Goal: Task Accomplishment & Management: Manage account settings

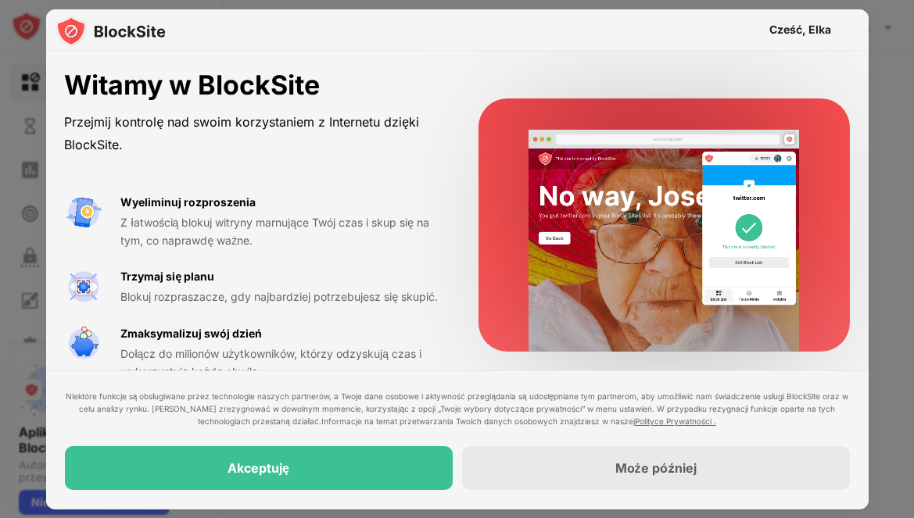
click at [242, 460] on div "Akceptuję" at bounding box center [258, 469] width 388 height 44
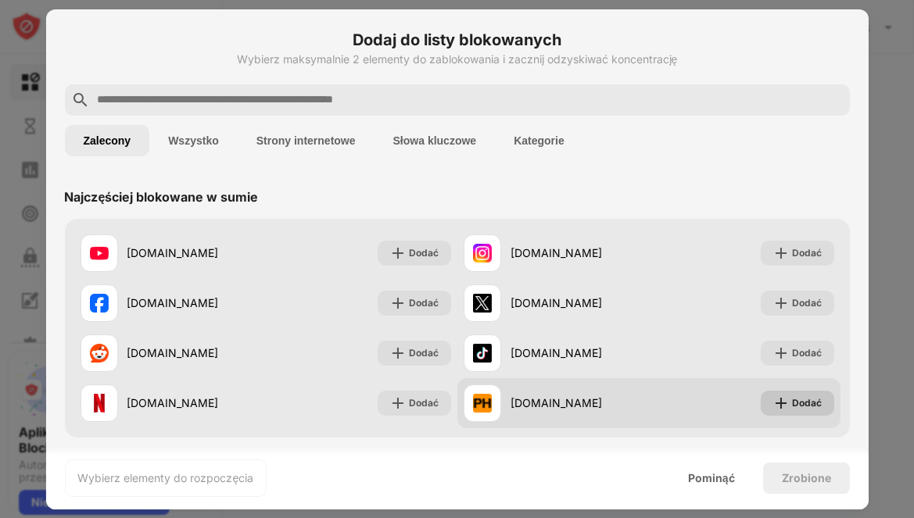
click at [792, 403] on font "Dodać" at bounding box center [807, 403] width 30 height 12
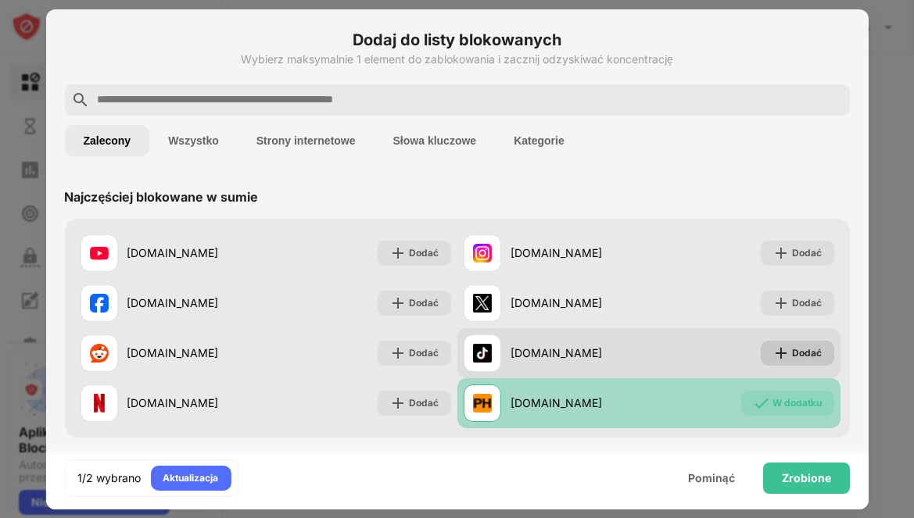
click at [805, 355] on font "Dodać" at bounding box center [807, 353] width 30 height 12
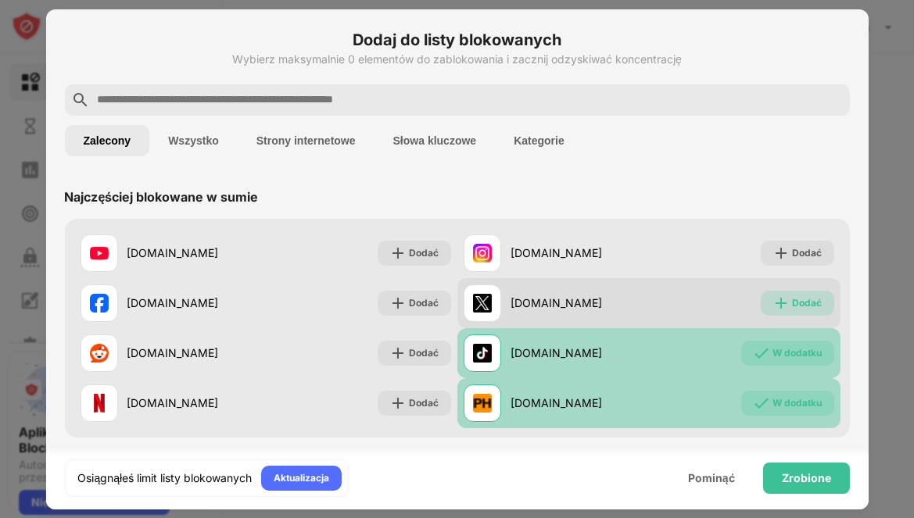
click at [794, 304] on font "Dodać" at bounding box center [807, 303] width 30 height 12
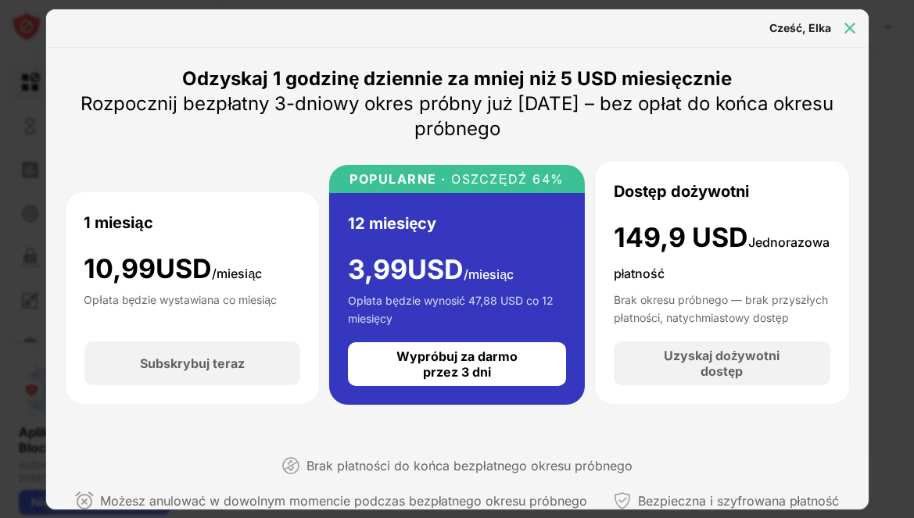
click at [848, 28] on img at bounding box center [850, 28] width 16 height 16
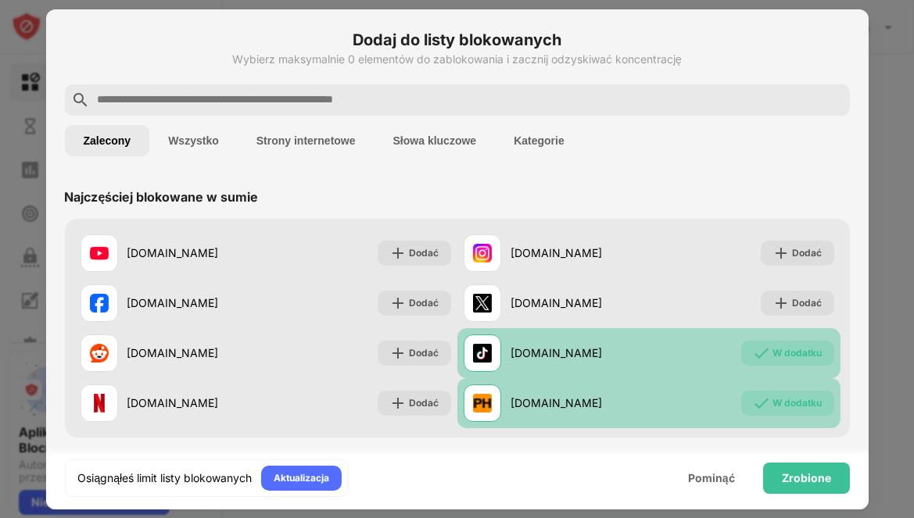
click at [296, 142] on font "Strony internetowe" at bounding box center [305, 140] width 99 height 13
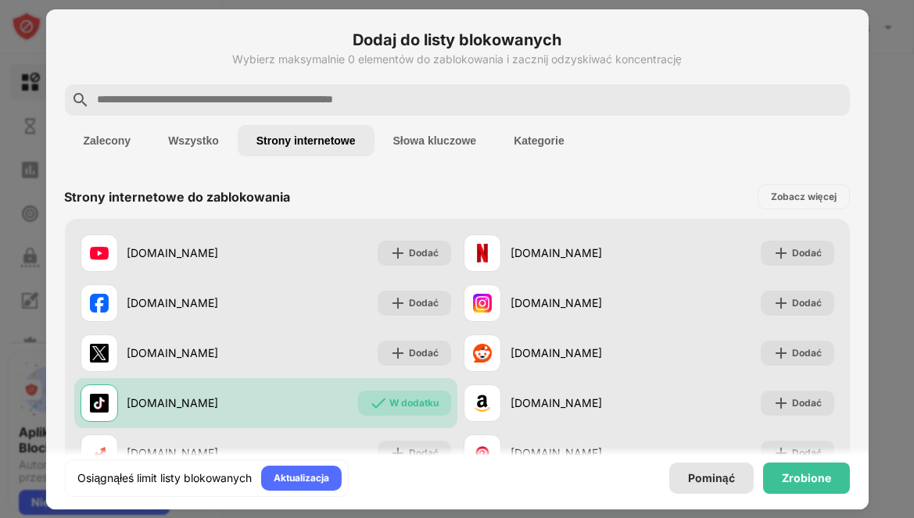
click at [723, 482] on font "Pominąć" at bounding box center [711, 477] width 47 height 13
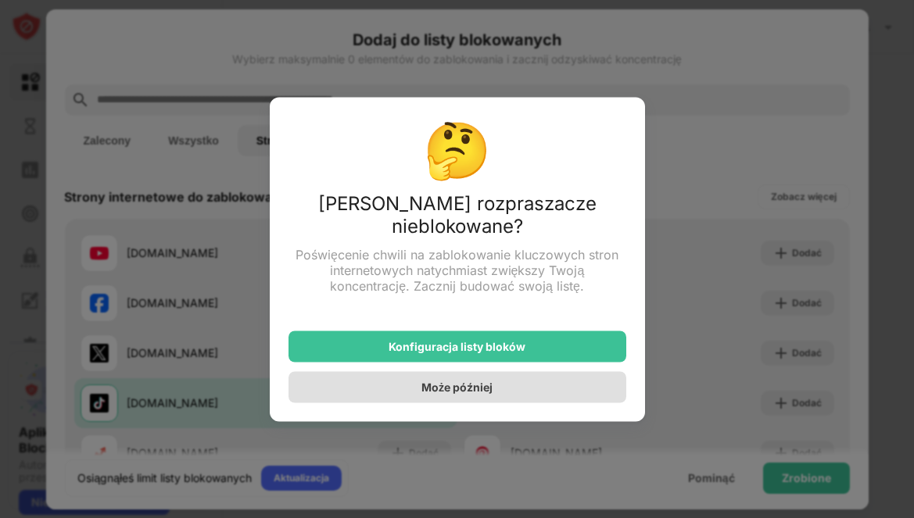
click at [439, 382] on font "Może później" at bounding box center [456, 387] width 71 height 13
